Goal: Task Accomplishment & Management: Use online tool/utility

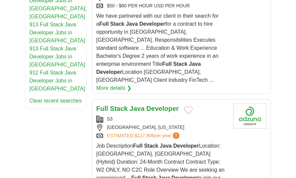
scroll to position [535, 0]
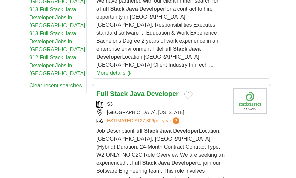
click at [157, 90] on strong "Developer" at bounding box center [163, 93] width 32 height 7
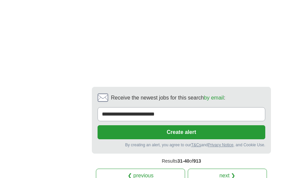
scroll to position [1606, 0]
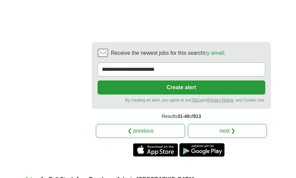
click at [234, 124] on link "next ❯" at bounding box center [227, 131] width 79 height 14
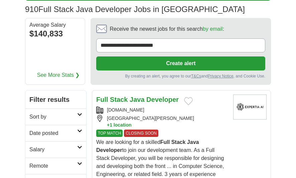
scroll to position [178, 0]
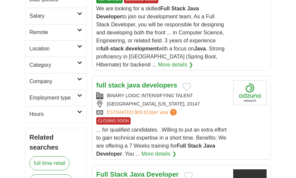
click at [151, 83] on strong "developers" at bounding box center [159, 85] width 35 height 7
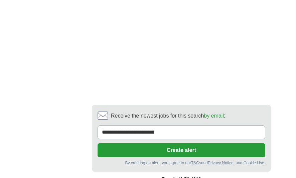
scroll to position [1616, 0]
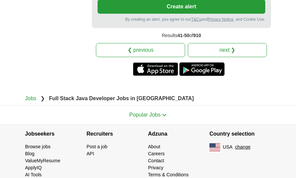
click at [218, 43] on link "next ❯" at bounding box center [227, 50] width 79 height 14
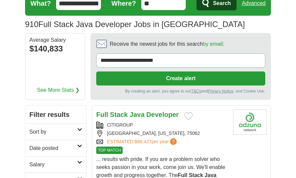
scroll to position [44, 0]
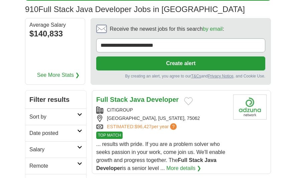
click at [153, 97] on strong "Developer" at bounding box center [163, 99] width 32 height 7
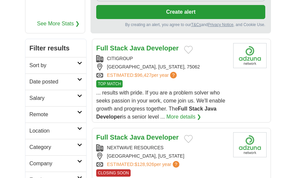
scroll to position [178, 0]
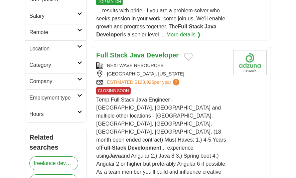
click at [163, 52] on strong "Developer" at bounding box center [163, 55] width 32 height 7
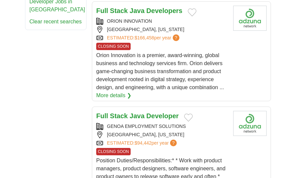
scroll to position [624, 0]
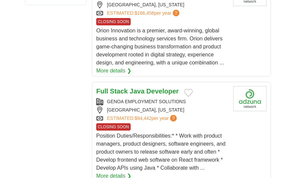
click at [167, 88] on strong "Developer" at bounding box center [163, 91] width 32 height 7
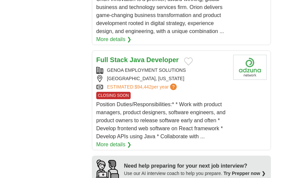
scroll to position [758, 0]
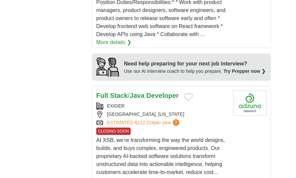
click at [145, 92] on link "Full Stack / Java Developer" at bounding box center [137, 95] width 83 height 7
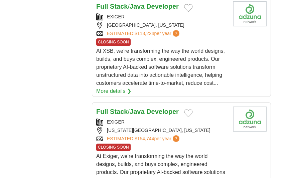
scroll to position [937, 0]
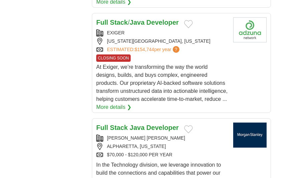
click at [135, 118] on article "Full Stack Java Developer MORGAN STANLEY ALPHARETTA, GEORGIA $70,000 - $120,000…" at bounding box center [181, 164] width 179 height 93
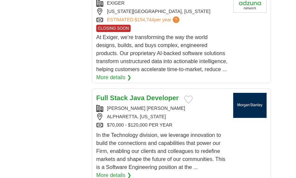
scroll to position [981, 0]
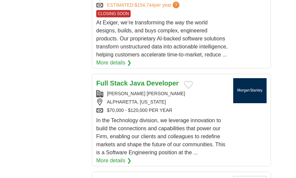
click at [169, 80] on strong "Developer" at bounding box center [163, 83] width 32 height 7
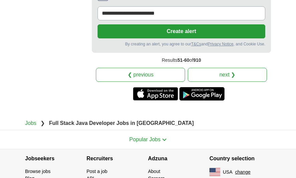
scroll to position [1526, 0]
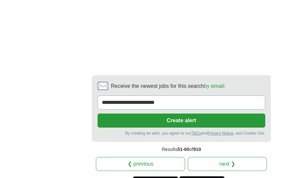
click at [239, 157] on link "next ❯" at bounding box center [227, 164] width 79 height 14
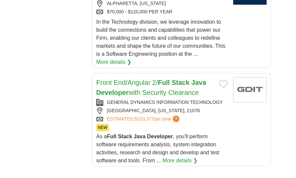
scroll to position [1076, 0]
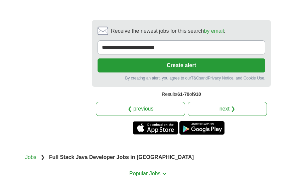
scroll to position [1696, 0]
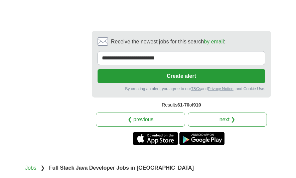
click at [233, 113] on link "next ❯" at bounding box center [227, 120] width 79 height 14
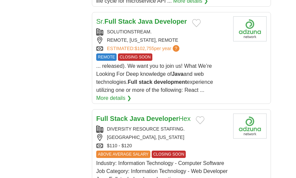
scroll to position [1070, 0]
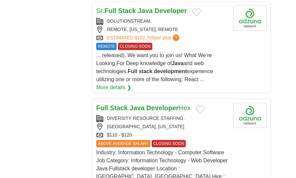
click at [169, 104] on strong "Developer" at bounding box center [163, 107] width 32 height 7
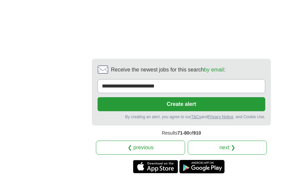
scroll to position [1607, 0]
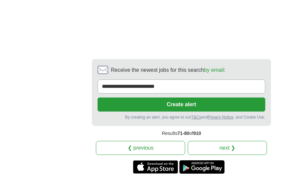
click at [231, 141] on link "next ❯" at bounding box center [227, 148] width 79 height 14
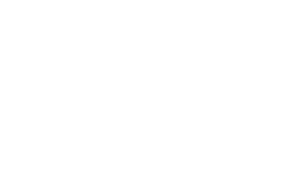
scroll to position [1606, 0]
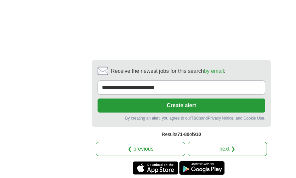
click at [245, 142] on link "next ❯" at bounding box center [227, 149] width 79 height 14
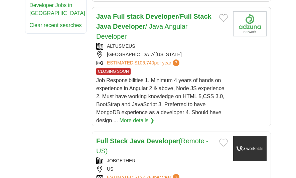
scroll to position [624, 0]
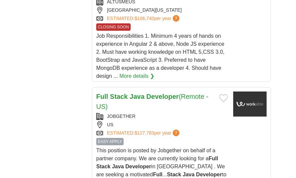
click at [175, 92] on h2 "Full Stack Java Developer (Remote - US)" at bounding box center [155, 102] width 118 height 20
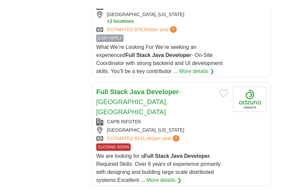
scroll to position [1070, 0]
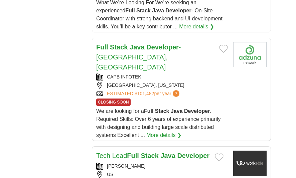
click at [181, 43] on link "Full Stack Java Developer - Atlanta, GA" at bounding box center [138, 56] width 85 height 27
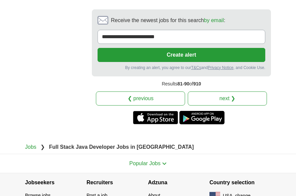
scroll to position [1715, 0]
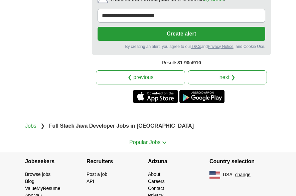
click at [249, 70] on link "next ❯" at bounding box center [227, 77] width 79 height 14
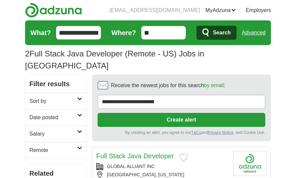
click at [85, 34] on input "**********" at bounding box center [78, 32] width 45 height 13
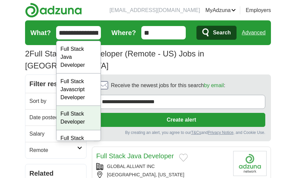
click at [86, 115] on div "Full Stack Developer" at bounding box center [79, 118] width 44 height 24
type input "**********"
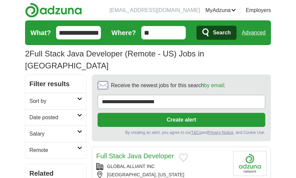
click at [82, 34] on input "**********" at bounding box center [78, 32] width 45 height 13
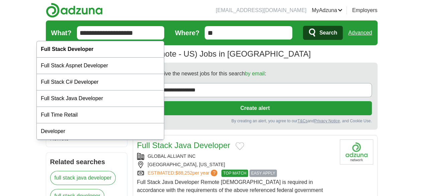
drag, startPoint x: 115, startPoint y: 35, endPoint x: 12, endPoint y: 36, distance: 103.4
click at [46, 36] on form "**********" at bounding box center [212, 32] width 332 height 25
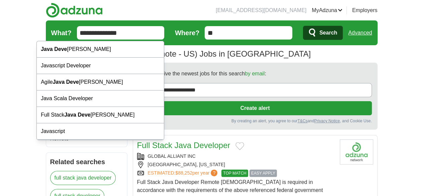
click at [296, 26] on button "Search" at bounding box center [323, 33] width 40 height 14
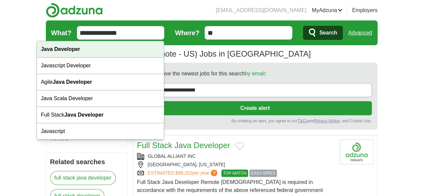
click at [54, 46] on strong "Java Developer" at bounding box center [60, 49] width 39 height 6
type input "**********"
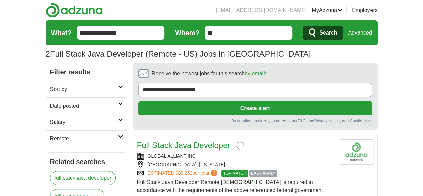
click at [296, 34] on span "Search" at bounding box center [328, 32] width 18 height 13
click at [296, 37] on span "Search" at bounding box center [328, 32] width 18 height 13
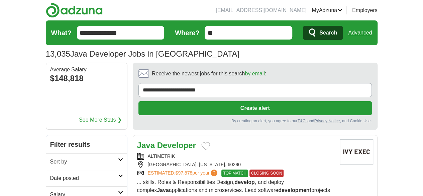
click at [157, 140] on strong "Developer" at bounding box center [176, 144] width 39 height 9
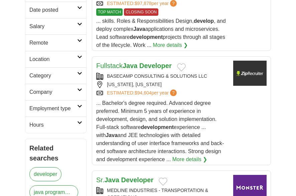
scroll to position [178, 0]
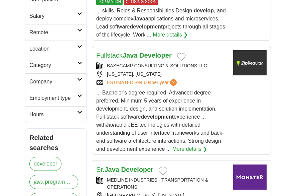
click at [158, 53] on strong "Developer" at bounding box center [155, 55] width 32 height 7
click at [195, 66] on div "BASECAMP CONSULTING & SOLUTIONS LLC" at bounding box center [162, 65] width 132 height 7
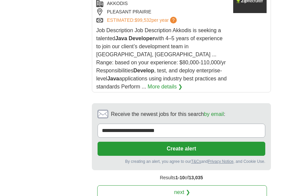
scroll to position [1293, 0]
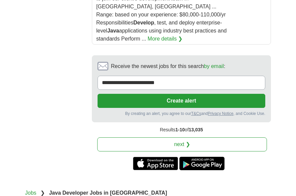
click at [238, 137] on link "next ❯" at bounding box center [182, 144] width 170 height 14
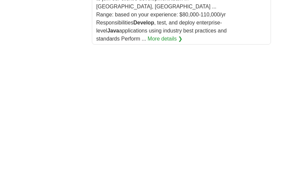
scroll to position [1634, 0]
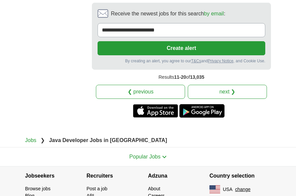
click at [176, 85] on link "❮ previous" at bounding box center [140, 92] width 89 height 14
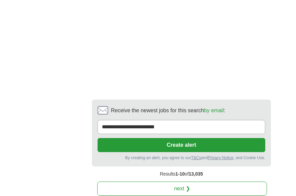
scroll to position [1655, 0]
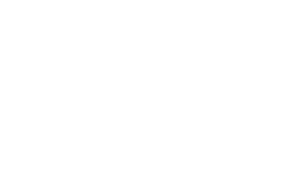
scroll to position [1650, 0]
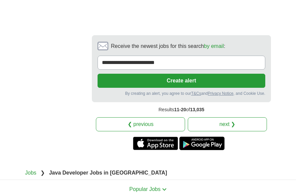
click at [158, 117] on link "❮ previous" at bounding box center [140, 124] width 89 height 14
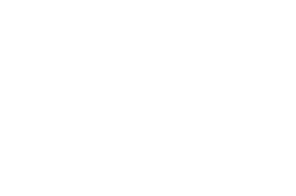
scroll to position [1650, 0]
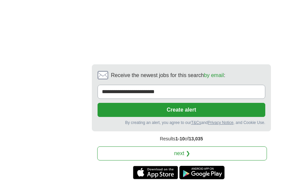
click at [205, 146] on link "next ❯" at bounding box center [182, 153] width 170 height 14
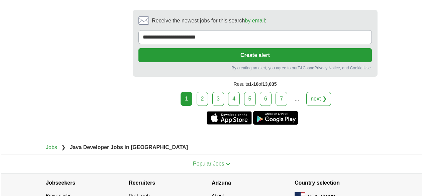
scroll to position [1317, 0]
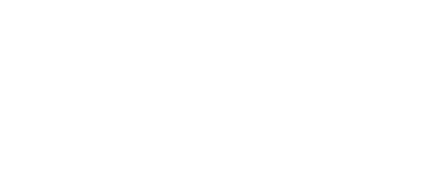
scroll to position [1154, 0]
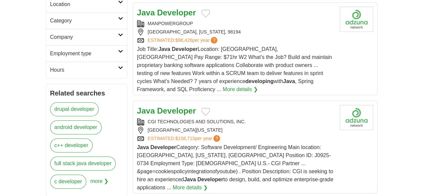
scroll to position [312, 0]
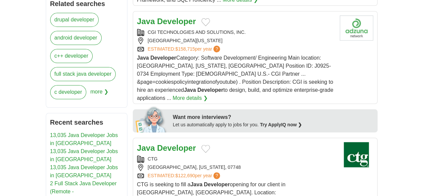
click at [157, 143] on strong "Developer" at bounding box center [176, 147] width 39 height 9
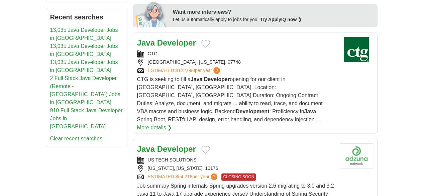
scroll to position [446, 0]
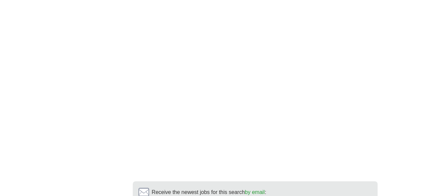
scroll to position [1275, 0]
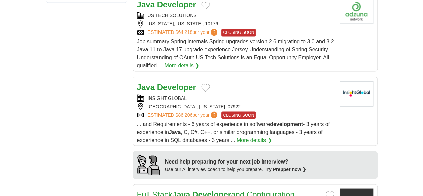
scroll to position [338, 0]
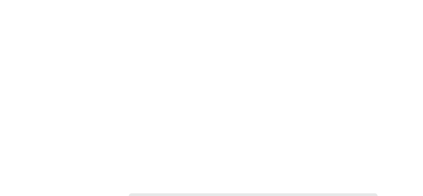
scroll to position [1249, 0]
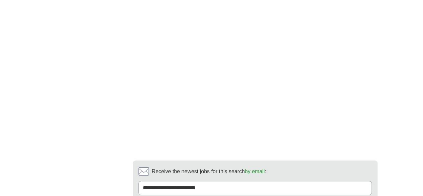
scroll to position [1347, 0]
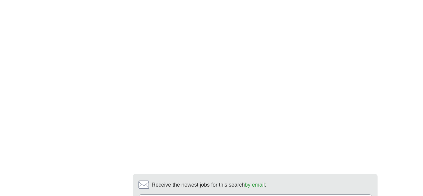
scroll to position [1249, 0]
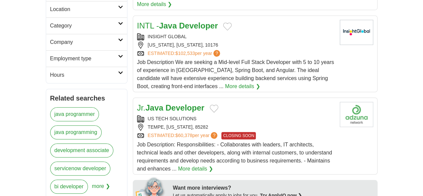
scroll to position [268, 0]
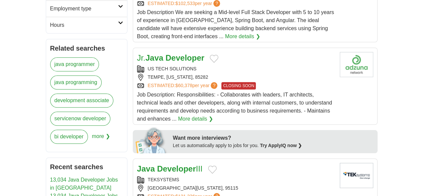
click at [175, 164] on strong "Developer" at bounding box center [176, 168] width 39 height 9
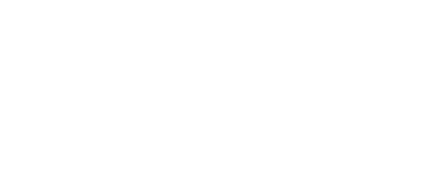
scroll to position [1283, 0]
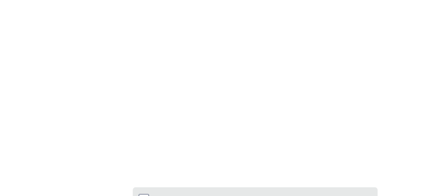
scroll to position [1247, 0]
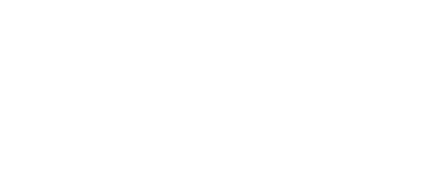
scroll to position [1204, 0]
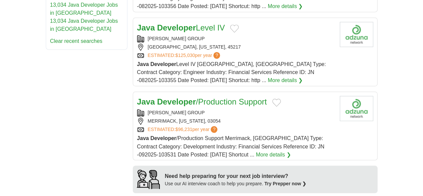
scroll to position [535, 0]
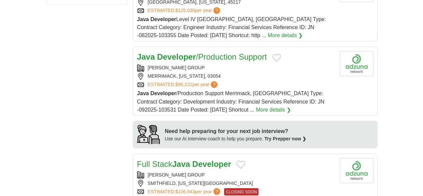
click at [270, 171] on div "ELIASSEN GROUP SMITHFIELD, RHODE ISLAND, 02917 ESTIMATED: $106,943 per year ? C…" at bounding box center [235, 183] width 197 height 24
click at [266, 179] on div "SMITHFIELD, RHODE ISLAND, 02917" at bounding box center [235, 182] width 197 height 7
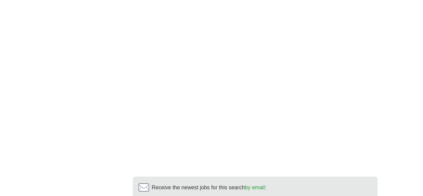
scroll to position [1235, 0]
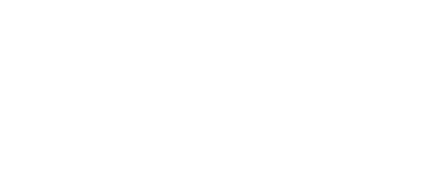
scroll to position [1250, 0]
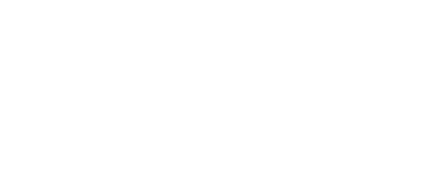
scroll to position [1159, 0]
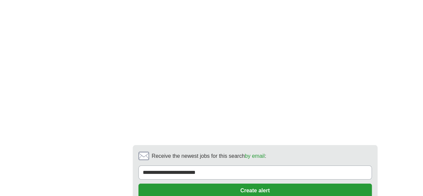
scroll to position [1258, 0]
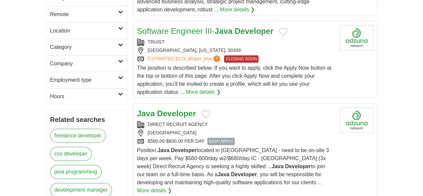
scroll to position [178, 0]
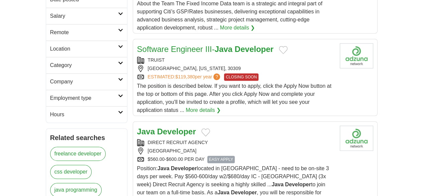
click at [251, 125] on div "Java Developer DIRECT RECRUIT AGENCY NYC $560.00-$600.00 PER DAY EASY APPLY EAS…" at bounding box center [235, 168] width 197 height 87
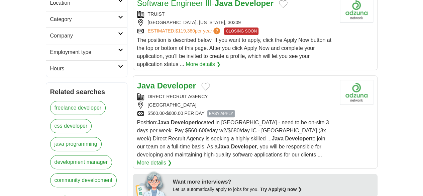
scroll to position [268, 0]
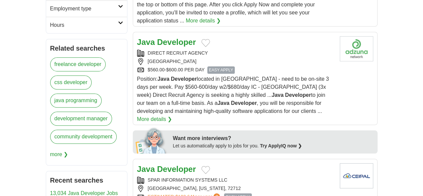
click at [244, 163] on div "Java Developer" at bounding box center [235, 169] width 197 height 12
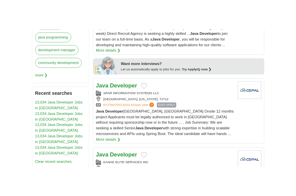
scroll to position [446, 0]
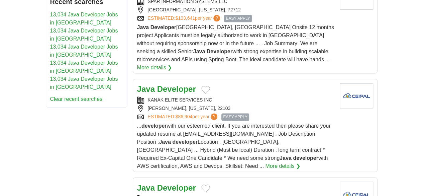
click at [256, 96] on div "KANAK ELITE SERVICES INC" at bounding box center [235, 99] width 197 height 7
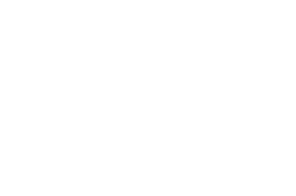
scroll to position [1695, 0]
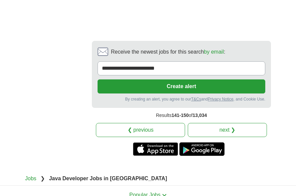
click at [223, 123] on link "next ❯" at bounding box center [227, 130] width 79 height 14
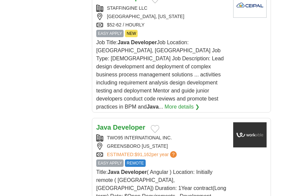
scroll to position [1159, 0]
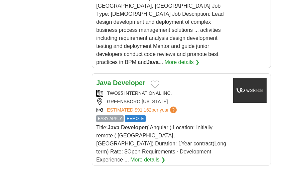
click at [210, 98] on div "GREENSBORO [US_STATE]" at bounding box center [162, 101] width 132 height 7
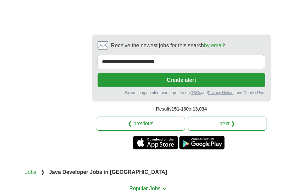
scroll to position [1678, 0]
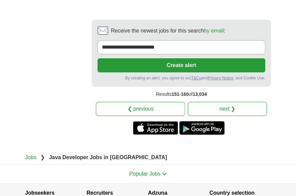
click at [220, 102] on link "next ❯" at bounding box center [227, 109] width 79 height 14
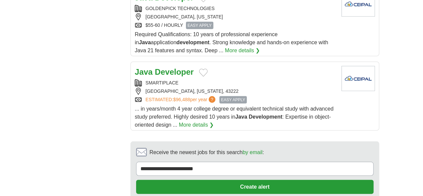
scroll to position [1180, 0]
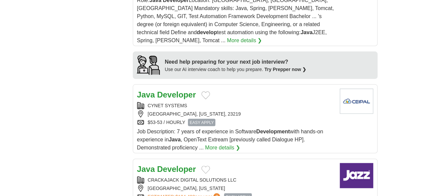
scroll to position [580, 0]
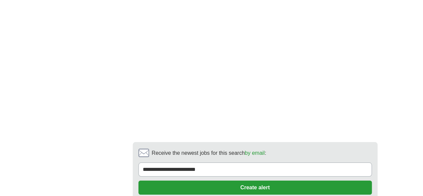
scroll to position [1177, 0]
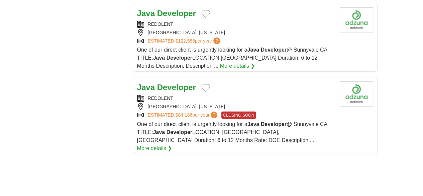
scroll to position [1163, 0]
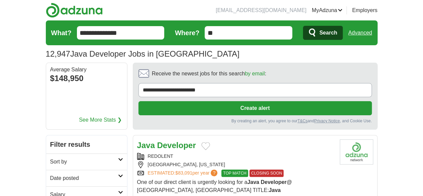
drag, startPoint x: 111, startPoint y: 31, endPoint x: 0, endPoint y: 24, distance: 111.0
type input "**********"
click at [303, 26] on button "Search" at bounding box center [323, 33] width 40 height 14
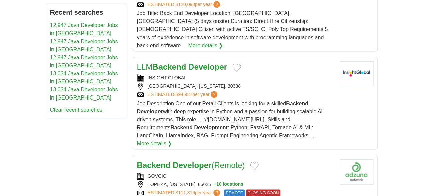
scroll to position [446, 0]
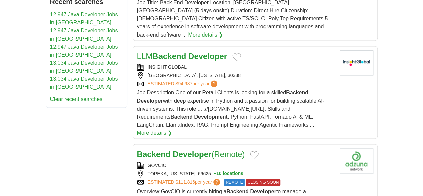
click at [173, 150] on strong "Developer" at bounding box center [192, 154] width 39 height 9
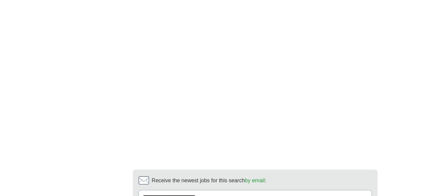
scroll to position [1243, 0]
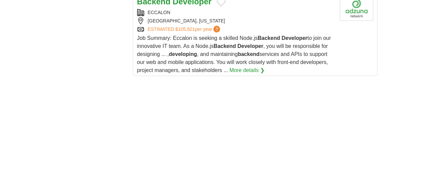
scroll to position [1115, 0]
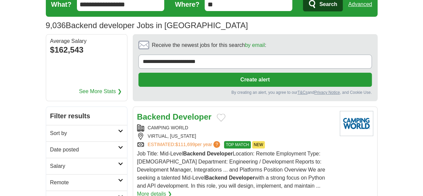
scroll to position [44, 0]
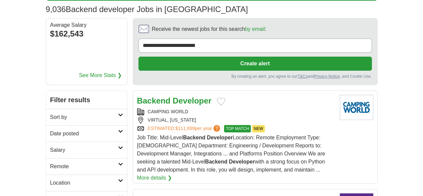
click at [286, 108] on div "CAMPING WORLD" at bounding box center [235, 111] width 197 height 7
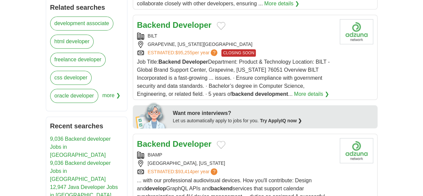
scroll to position [312, 0]
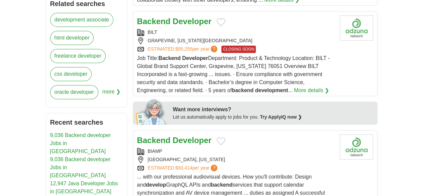
click at [272, 130] on article "Backend Developer BIAMP BEAVERTON, OREGON ESTIMATED: $93,414 per year ? ... wit…" at bounding box center [255, 176] width 245 height 93
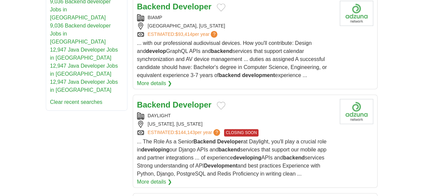
scroll to position [446, 0]
